Goal: Find specific page/section: Find specific page/section

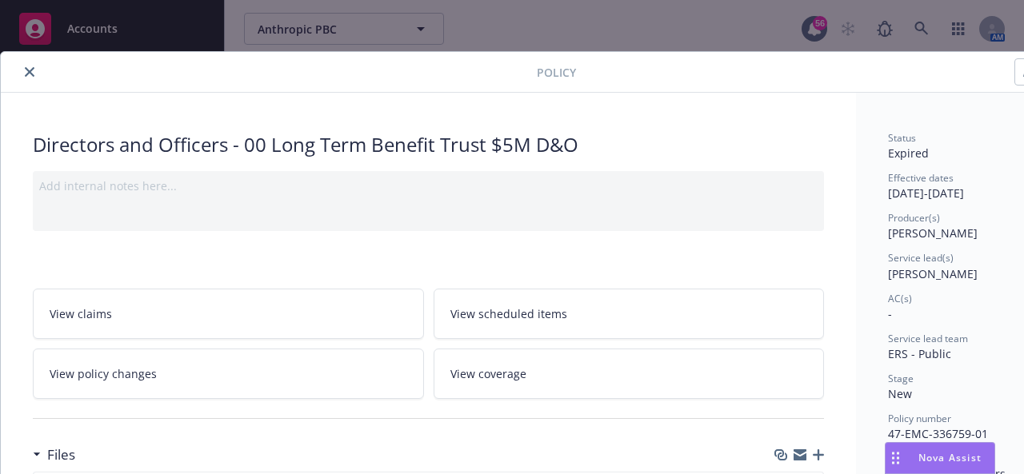
click at [35, 70] on button "close" at bounding box center [29, 71] width 19 height 19
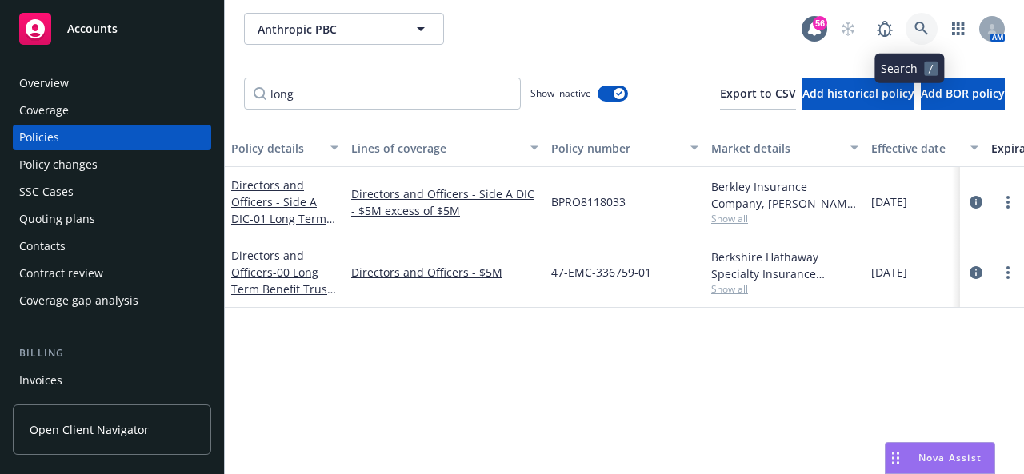
click at [914, 34] on icon at bounding box center [921, 29] width 14 height 14
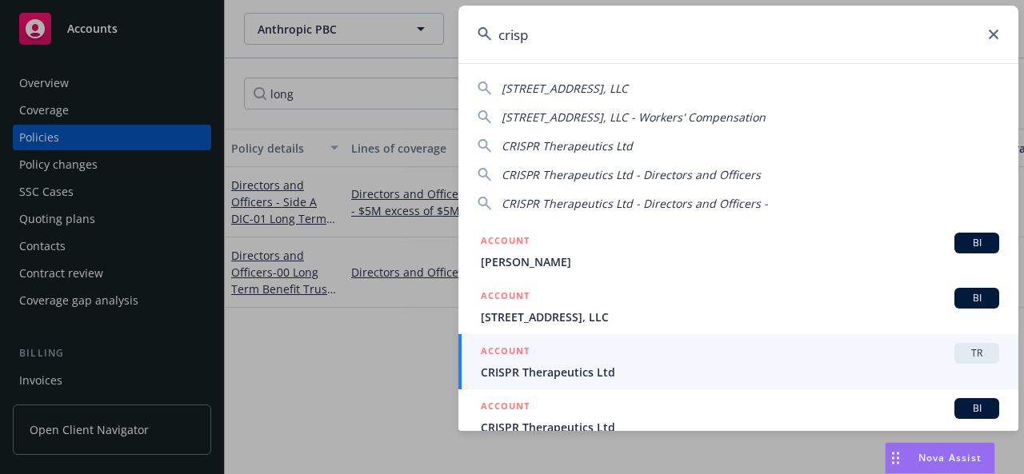
scroll to position [80, 0]
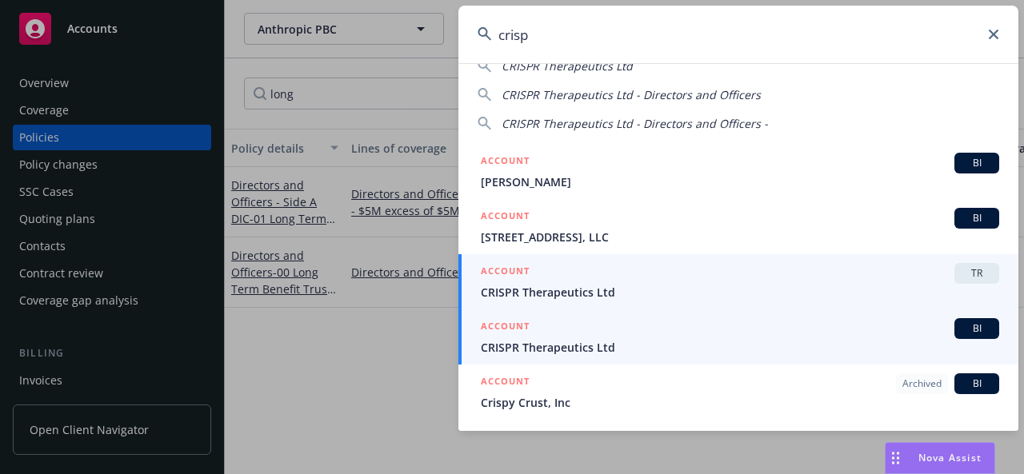
type input "crisp"
click at [571, 339] on span "CRISPR Therapeutics Ltd" at bounding box center [740, 347] width 518 height 17
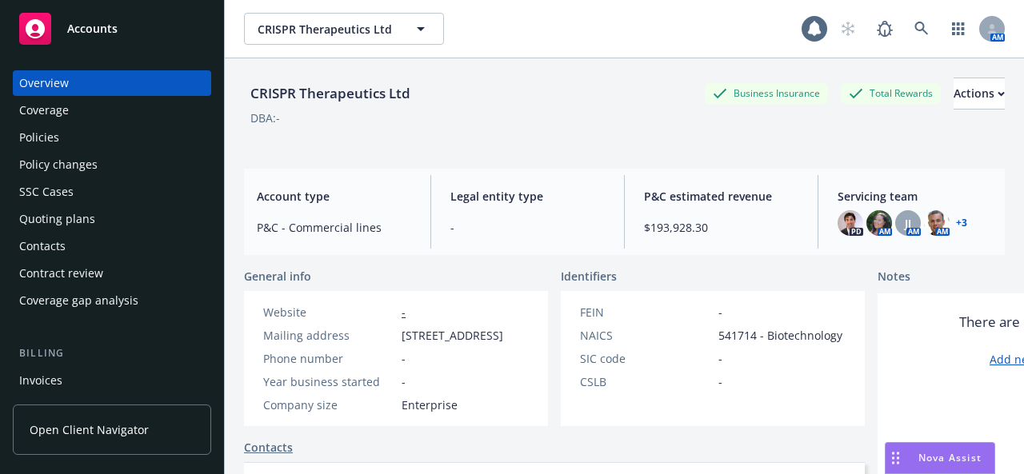
click at [46, 143] on div "Policies" at bounding box center [39, 138] width 40 height 26
